Goal: Transaction & Acquisition: Purchase product/service

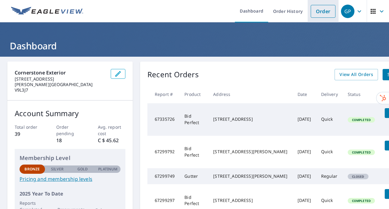
click at [318, 14] on link "Order" at bounding box center [323, 11] width 25 height 13
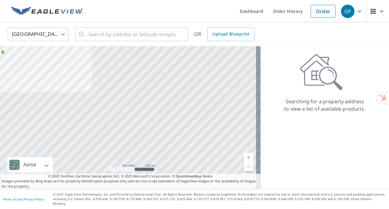
click at [53, 35] on body "GP GP Dashboard Order History Order GP United States US ​ ​ OR Upload Blueprint…" at bounding box center [194, 104] width 389 height 209
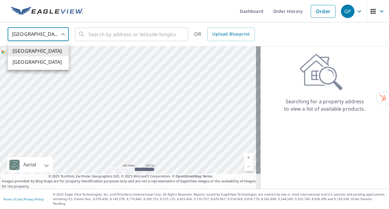
click at [50, 60] on li "[GEOGRAPHIC_DATA]" at bounding box center [38, 61] width 61 height 11
type input "CA"
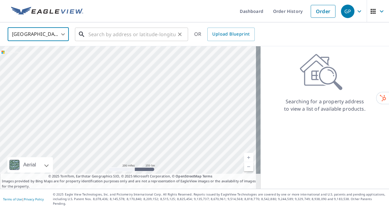
click at [98, 35] on input "text" at bounding box center [131, 34] width 87 height 17
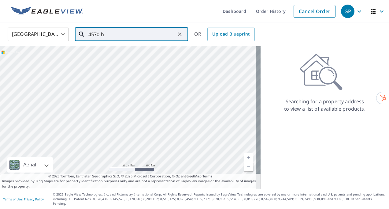
click at [122, 37] on input "4570 h" at bounding box center [131, 34] width 87 height 17
click at [124, 49] on span "[STREET_ADDRESS]" at bounding box center [135, 51] width 96 height 7
type input "[STREET_ADDRESS]"
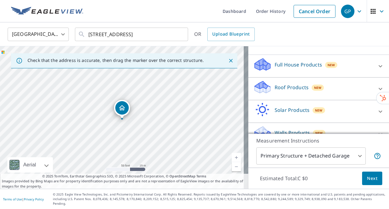
scroll to position [55, 0]
click at [373, 94] on div at bounding box center [380, 88] width 15 height 15
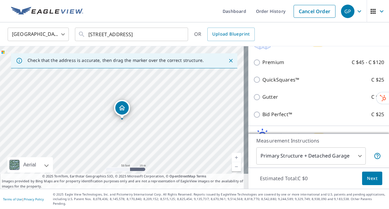
scroll to position [100, 0]
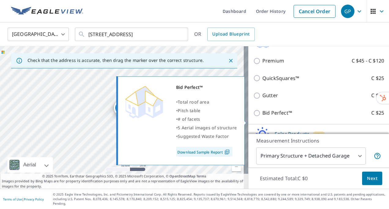
click at [253, 117] on input "Bid Perfect™ C $25" at bounding box center [257, 112] width 9 height 7
checkbox input "true"
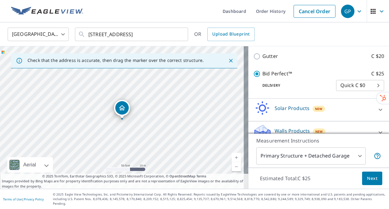
scroll to position [146, 0]
click at [374, 185] on button "Next" at bounding box center [372, 178] width 20 height 14
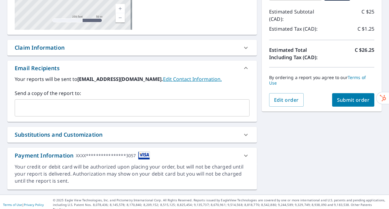
scroll to position [129, 0]
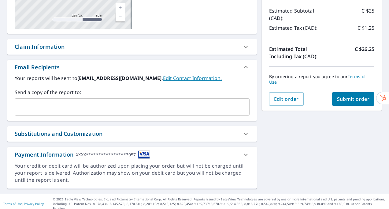
click at [190, 96] on div "Send a copy of the report to: ​" at bounding box center [132, 101] width 235 height 27
click at [190, 102] on input "text" at bounding box center [127, 107] width 220 height 12
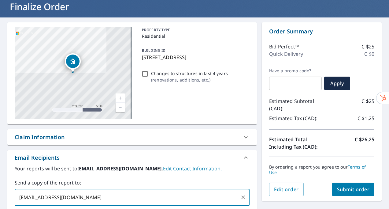
scroll to position [39, 0]
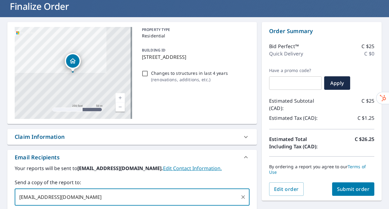
type input "[EMAIL_ADDRESS][DOMAIN_NAME]"
click at [343, 189] on span "Submit order" at bounding box center [353, 188] width 33 height 7
